Goal: Information Seeking & Learning: Learn about a topic

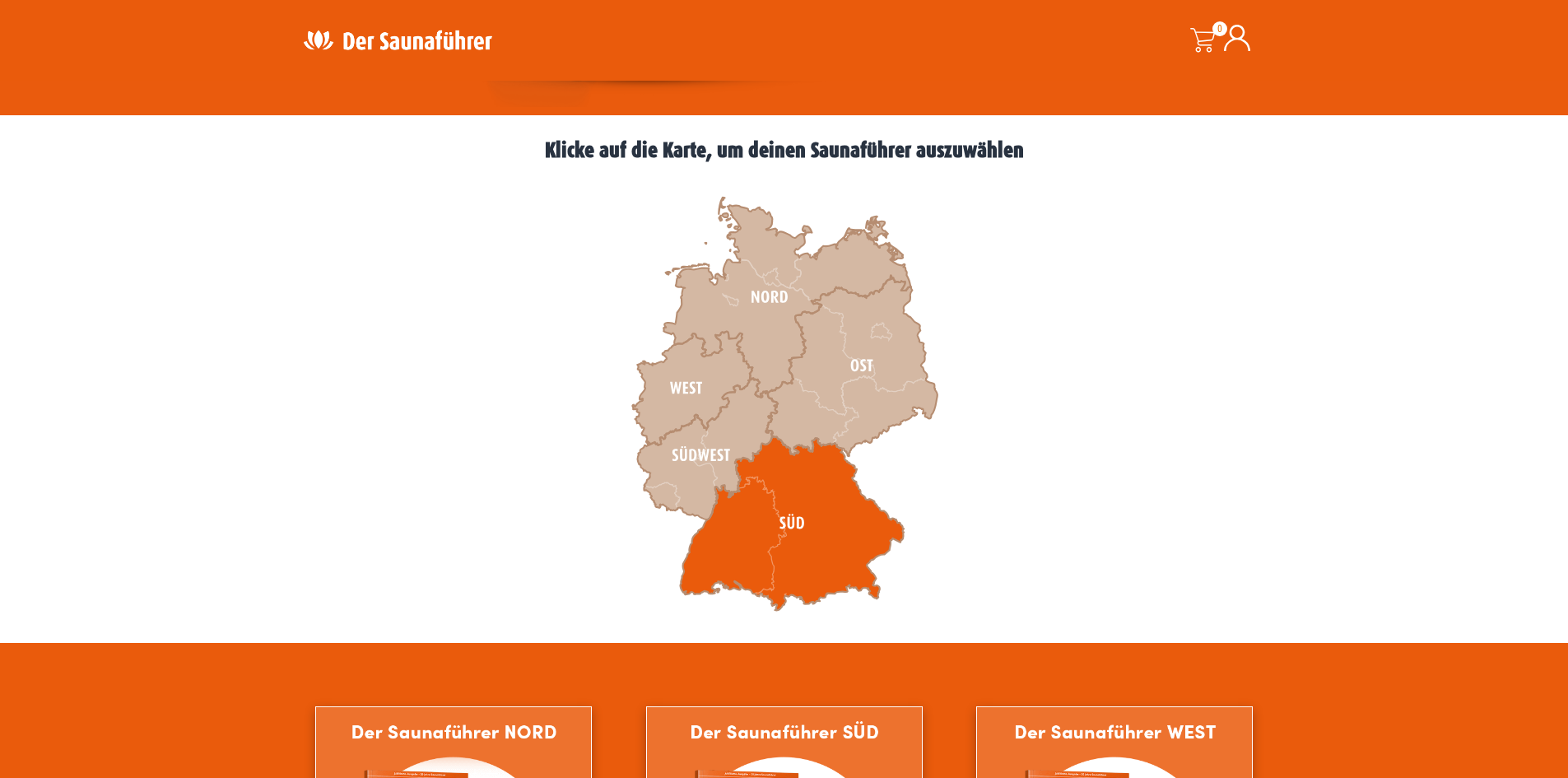
click at [740, 562] on icon at bounding box center [792, 523] width 224 height 175
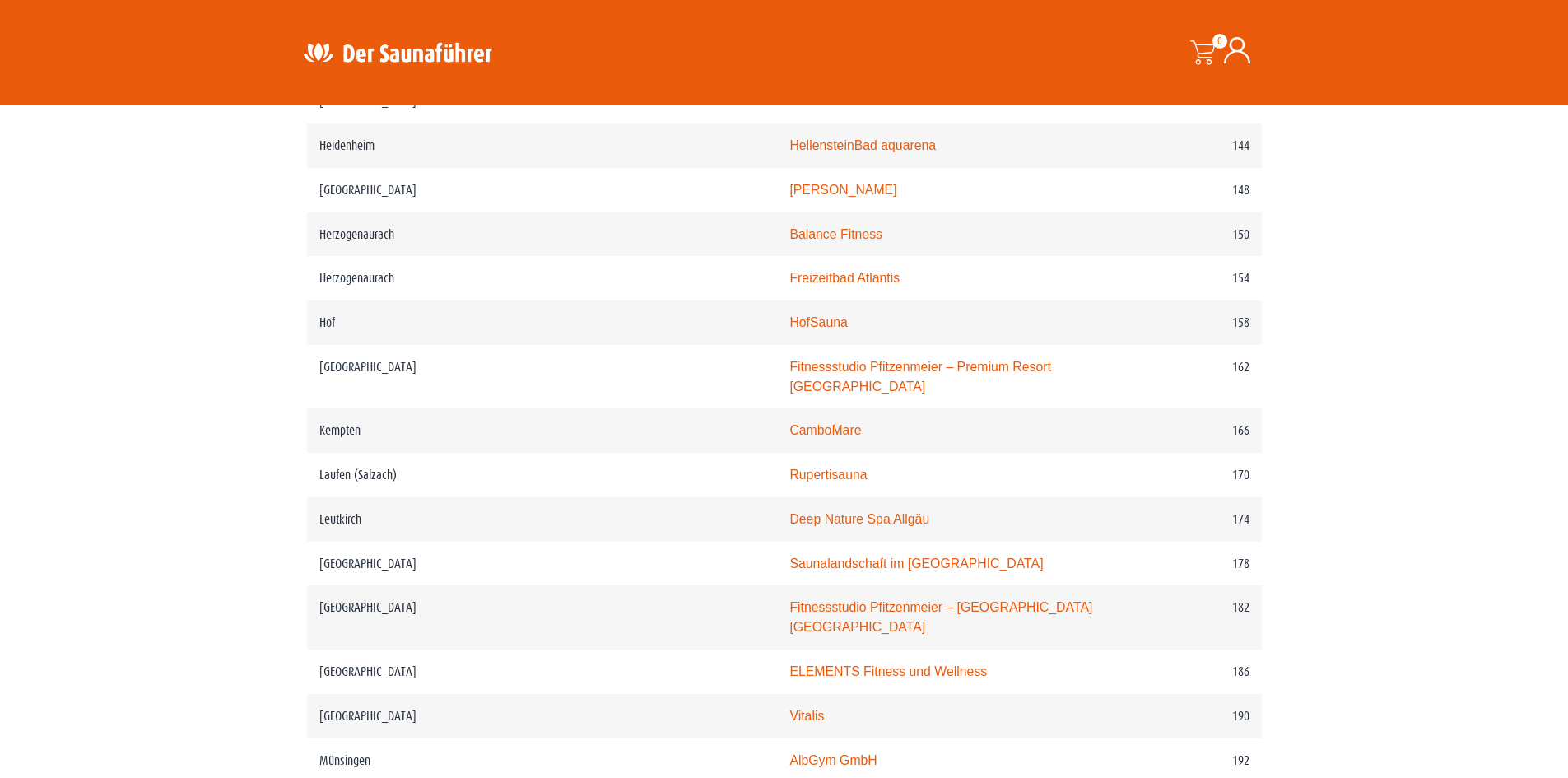
scroll to position [2305, 0]
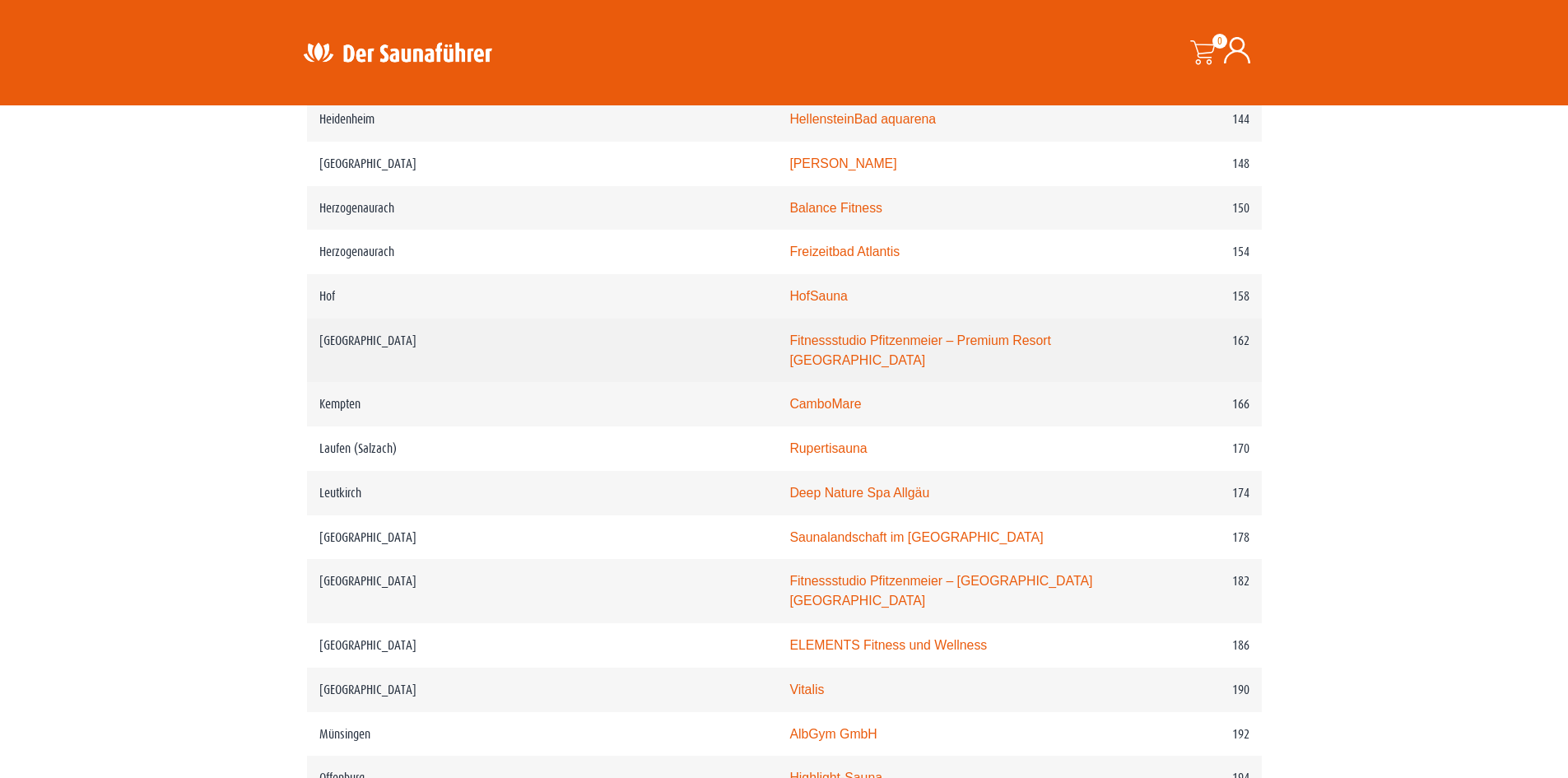
click at [789, 367] on link "Fitnessstudio Pfitzenmeier – Premium Resort [GEOGRAPHIC_DATA]" at bounding box center [920, 350] width 262 height 34
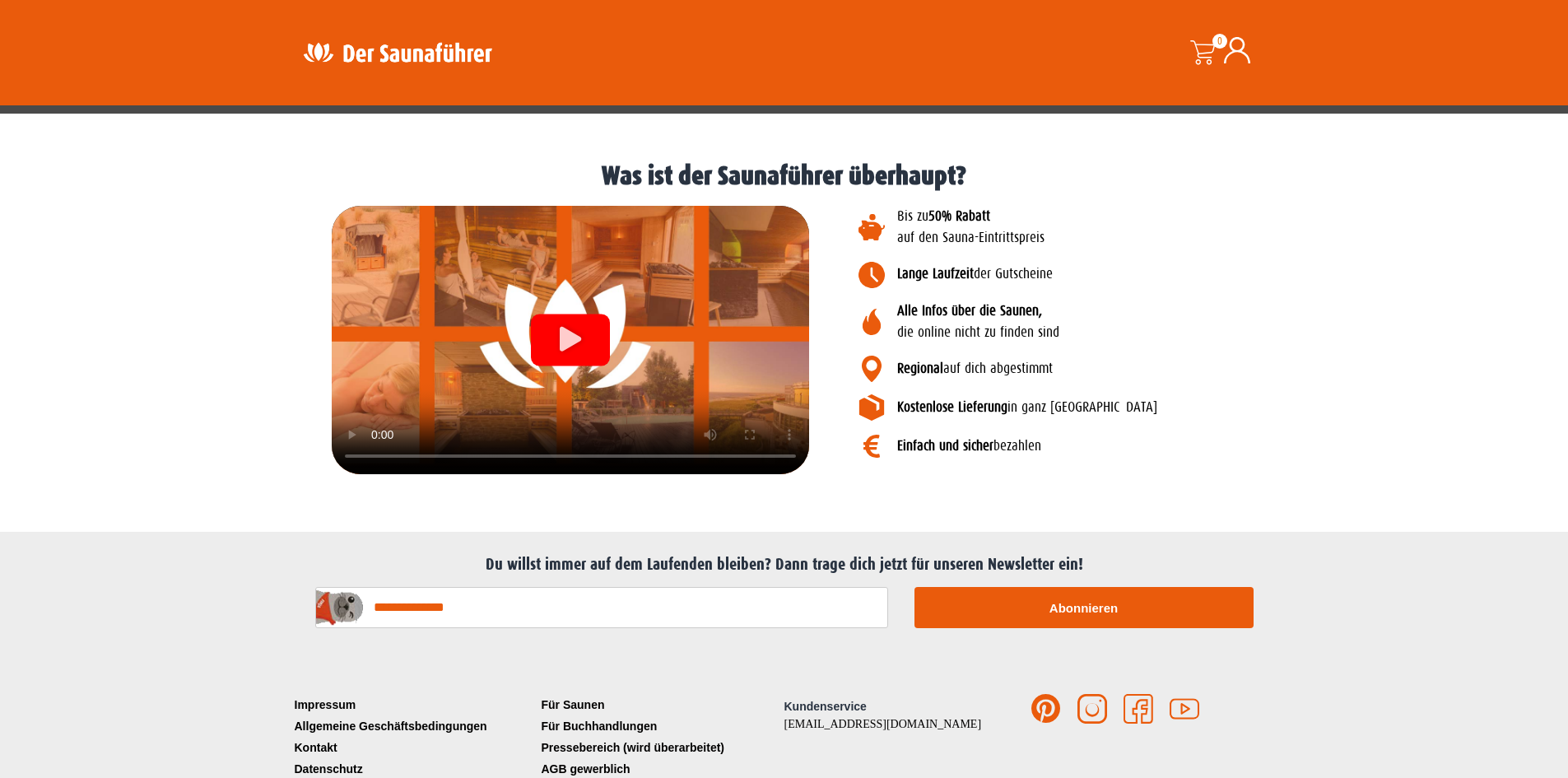
scroll to position [1871, 0]
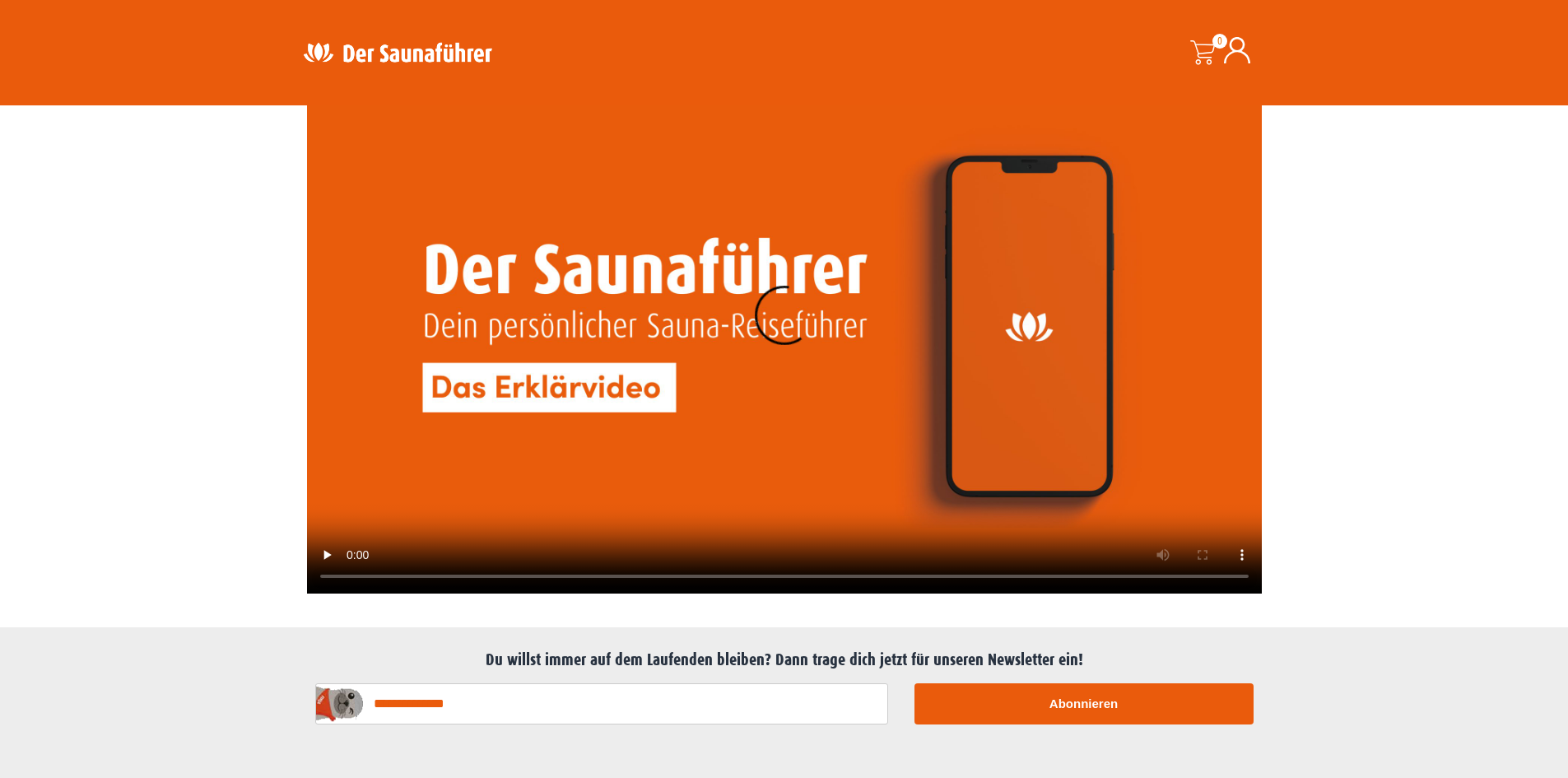
scroll to position [4351, 0]
